Goal: Information Seeking & Learning: Learn about a topic

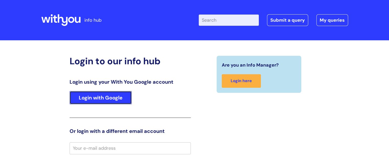
click at [98, 95] on link "Login with Google" at bounding box center [101, 97] width 62 height 13
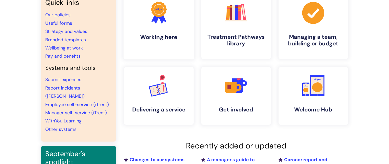
scroll to position [26, 0]
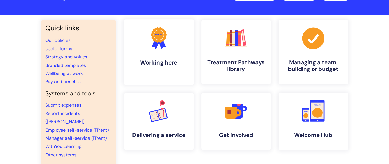
click at [153, 58] on link ".cls-1{fill:#f89b22;}.cls-1,.cls-2,.cls-3{stroke-width:0px;}.cls-2{fill:#2d3cff…" at bounding box center [158, 52] width 71 height 66
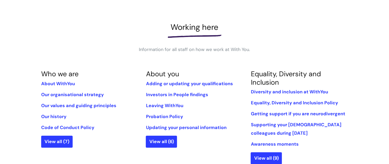
scroll to position [77, 0]
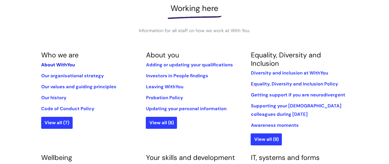
click at [70, 65] on link "About WithYou" at bounding box center [58, 65] width 34 height 6
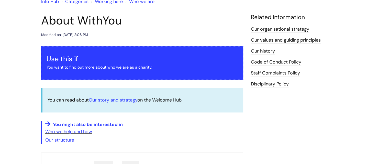
scroll to position [50, 0]
click at [115, 101] on link "Our story and strategy" at bounding box center [113, 100] width 49 height 6
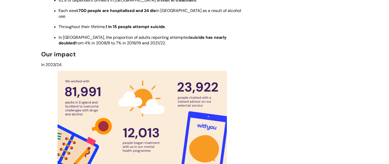
scroll to position [742, 0]
